Goal: Task Accomplishment & Management: Use online tool/utility

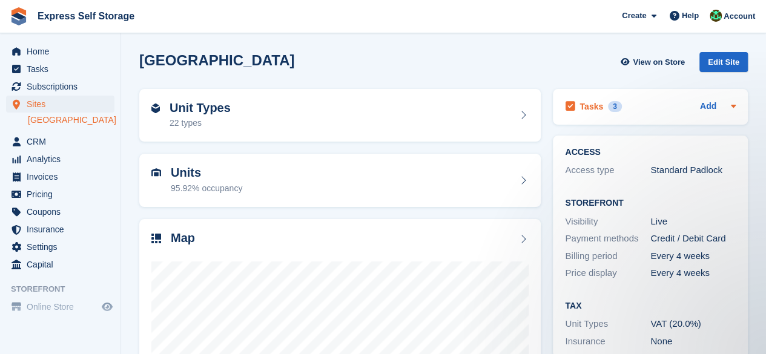
click at [606, 114] on div "Tasks 3" at bounding box center [593, 107] width 56 height 16
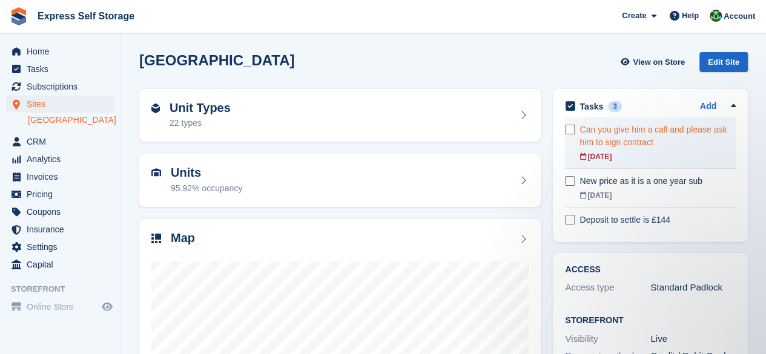
click at [652, 125] on div "Can you give him a call and please ask him to sign contract" at bounding box center [657, 135] width 156 height 25
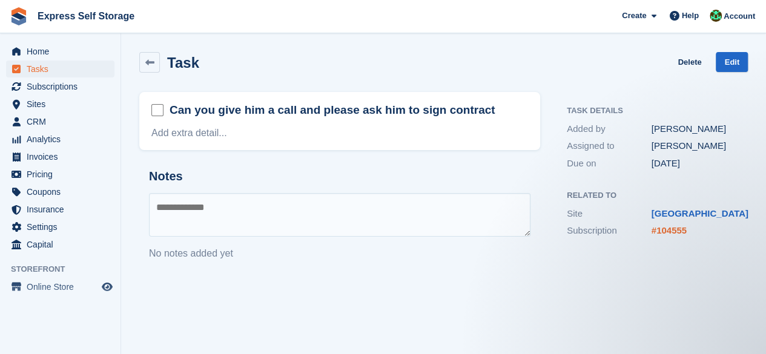
click at [668, 234] on link "#104555" at bounding box center [668, 230] width 35 height 10
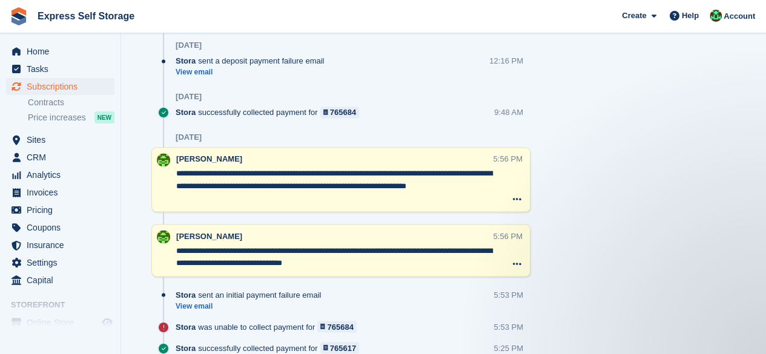
scroll to position [823, 0]
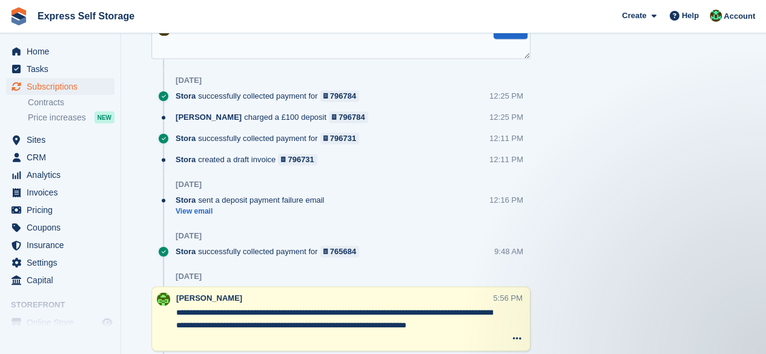
click at [15, 39] on div "Home Tasks Subscriptions Subscriptions Subscriptions Contracts Price increases …" at bounding box center [60, 163] width 120 height 251
click at [30, 48] on span "Home" at bounding box center [63, 51] width 73 height 17
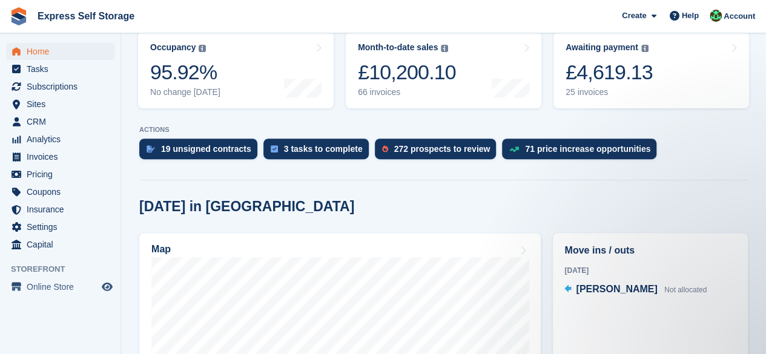
scroll to position [303, 0]
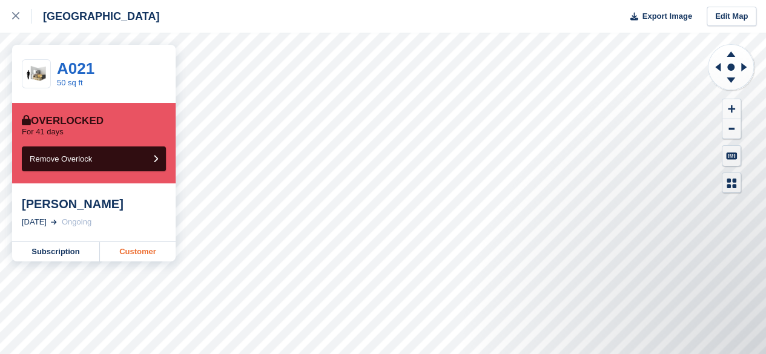
click at [140, 253] on link "Customer" at bounding box center [138, 251] width 76 height 19
